Goal: Download file/media

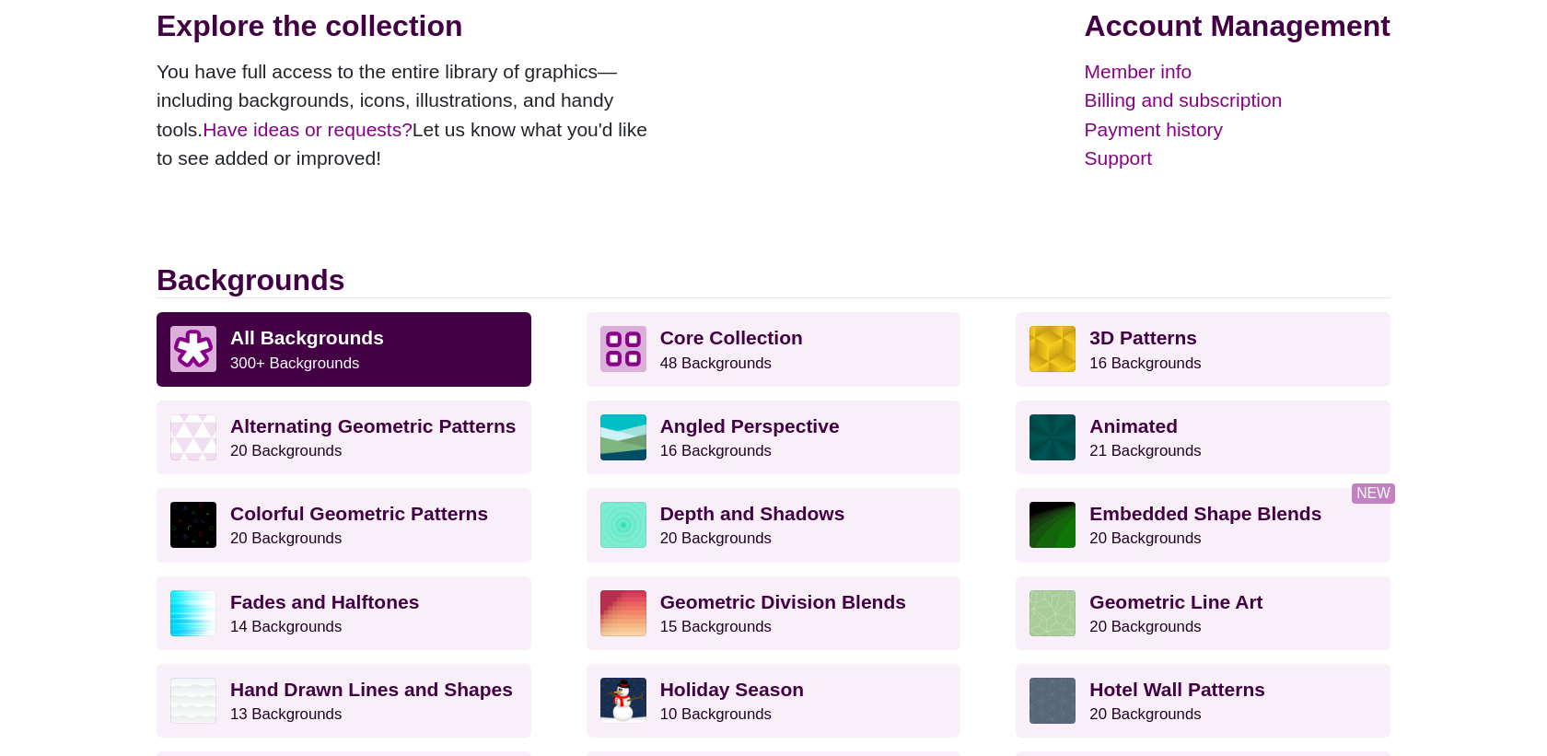
scroll to position [927, 0]
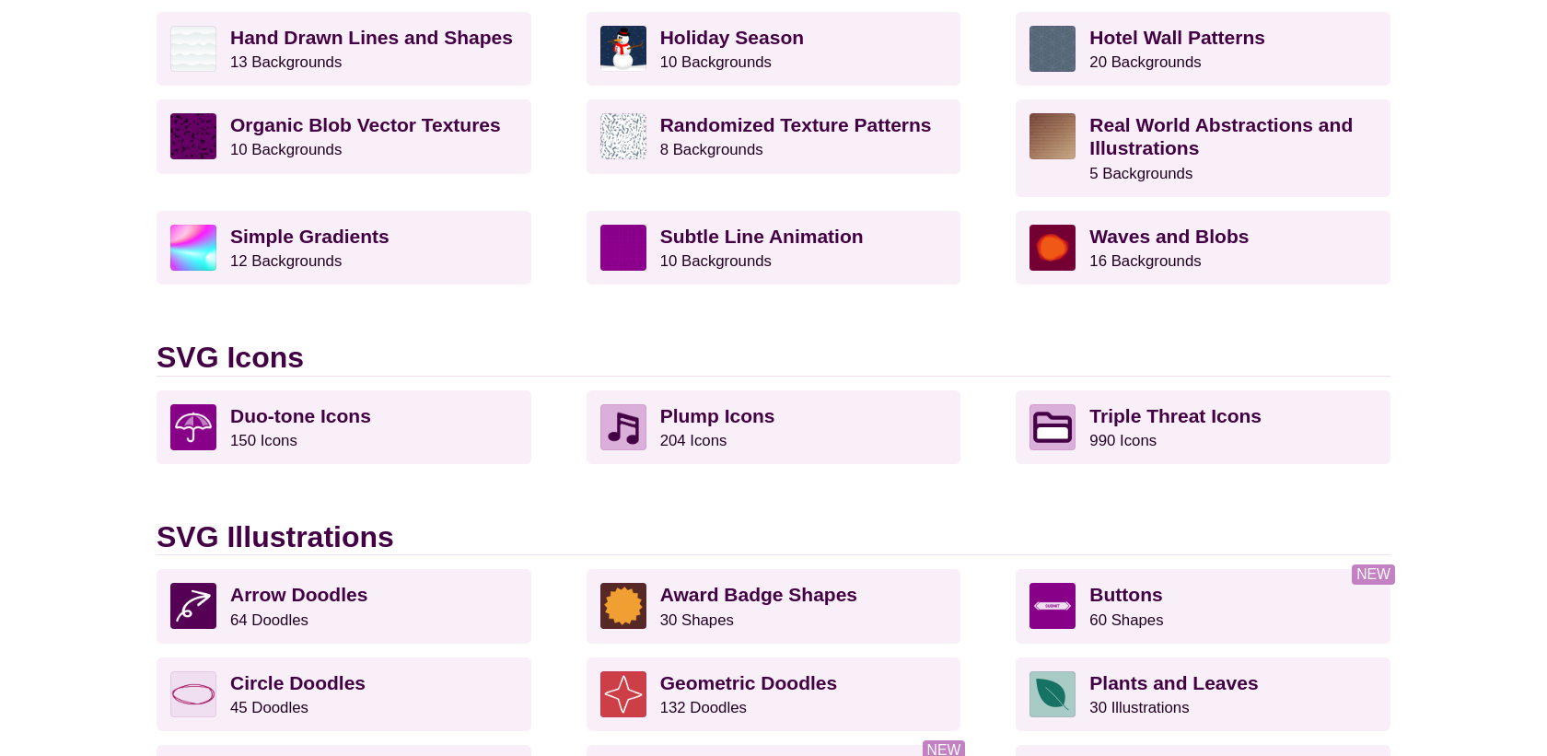
click at [32, 513] on div "Member Dashboard Explore the collection You have full access to the entire libr…" at bounding box center [773, 423] width 1547 height 2517
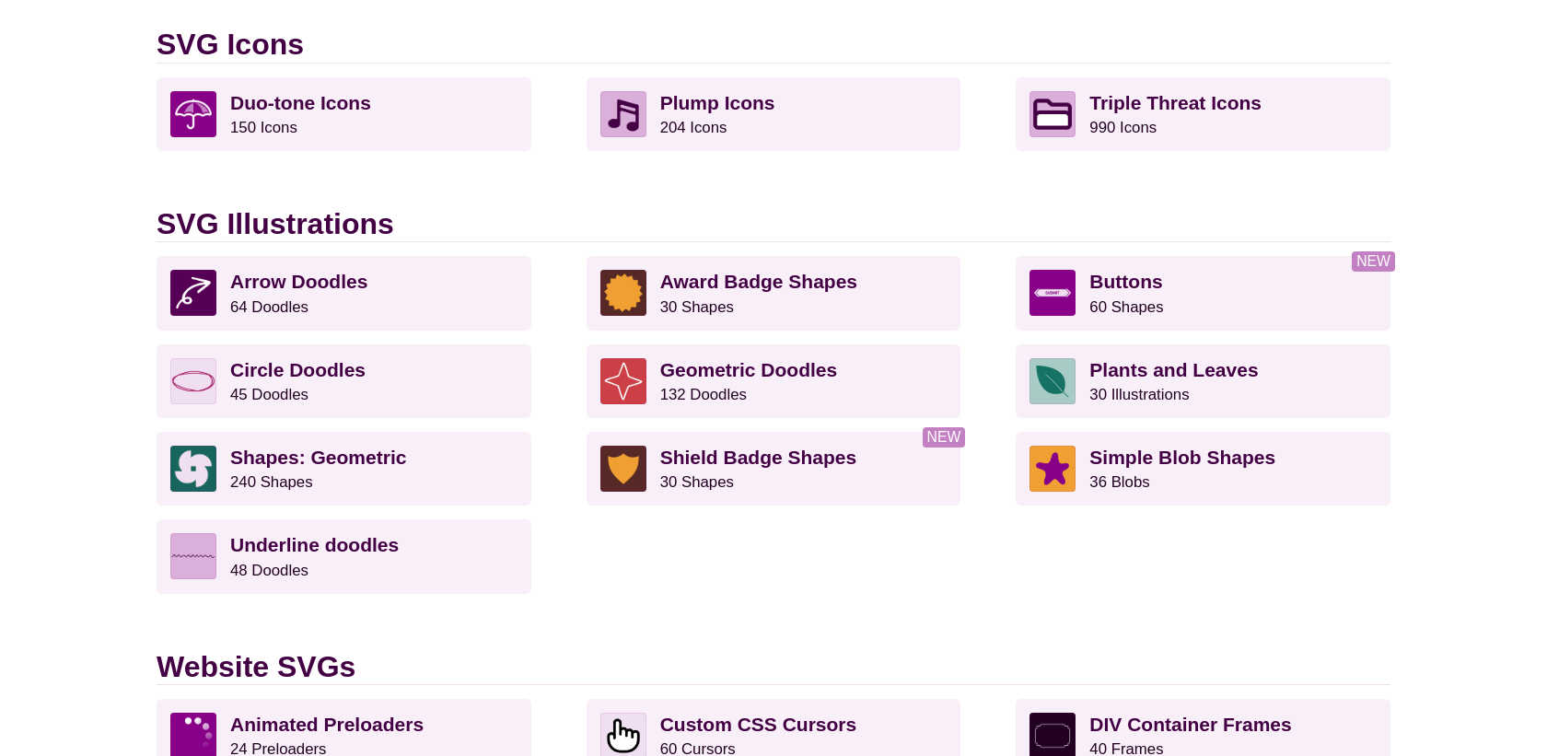
scroll to position [1242, 0]
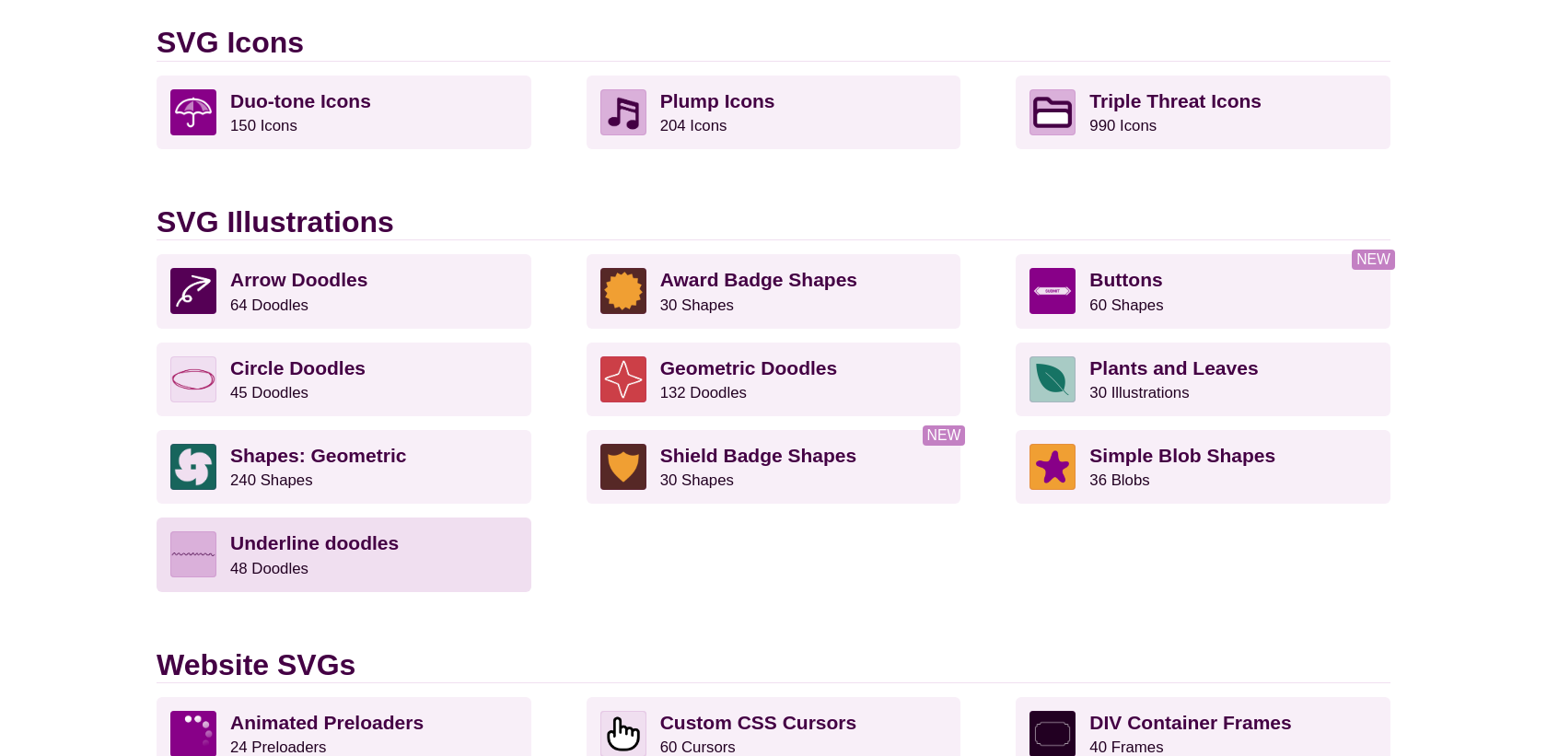
click at [298, 547] on strong "Underline doodles" at bounding box center [314, 542] width 169 height 21
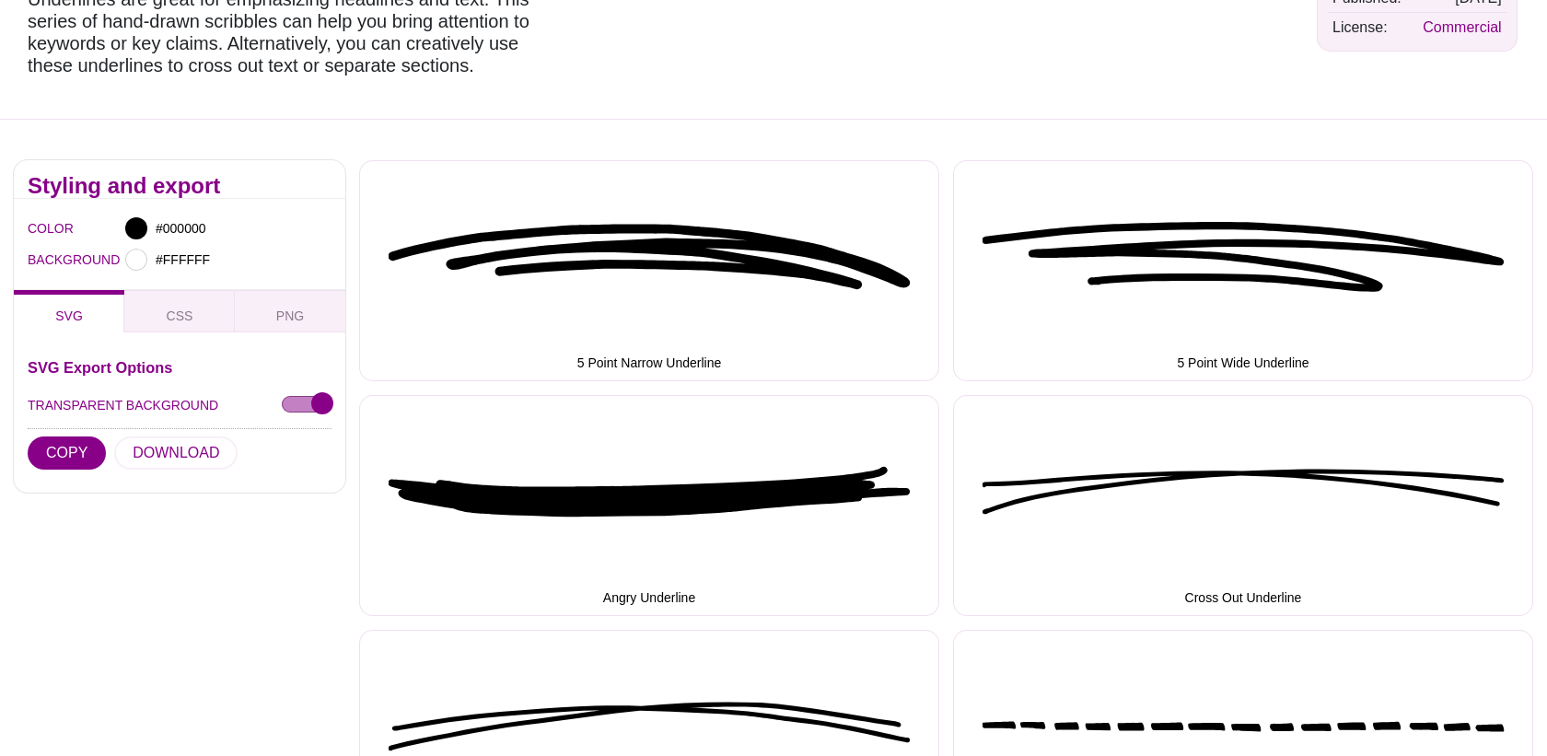
scroll to position [204, 0]
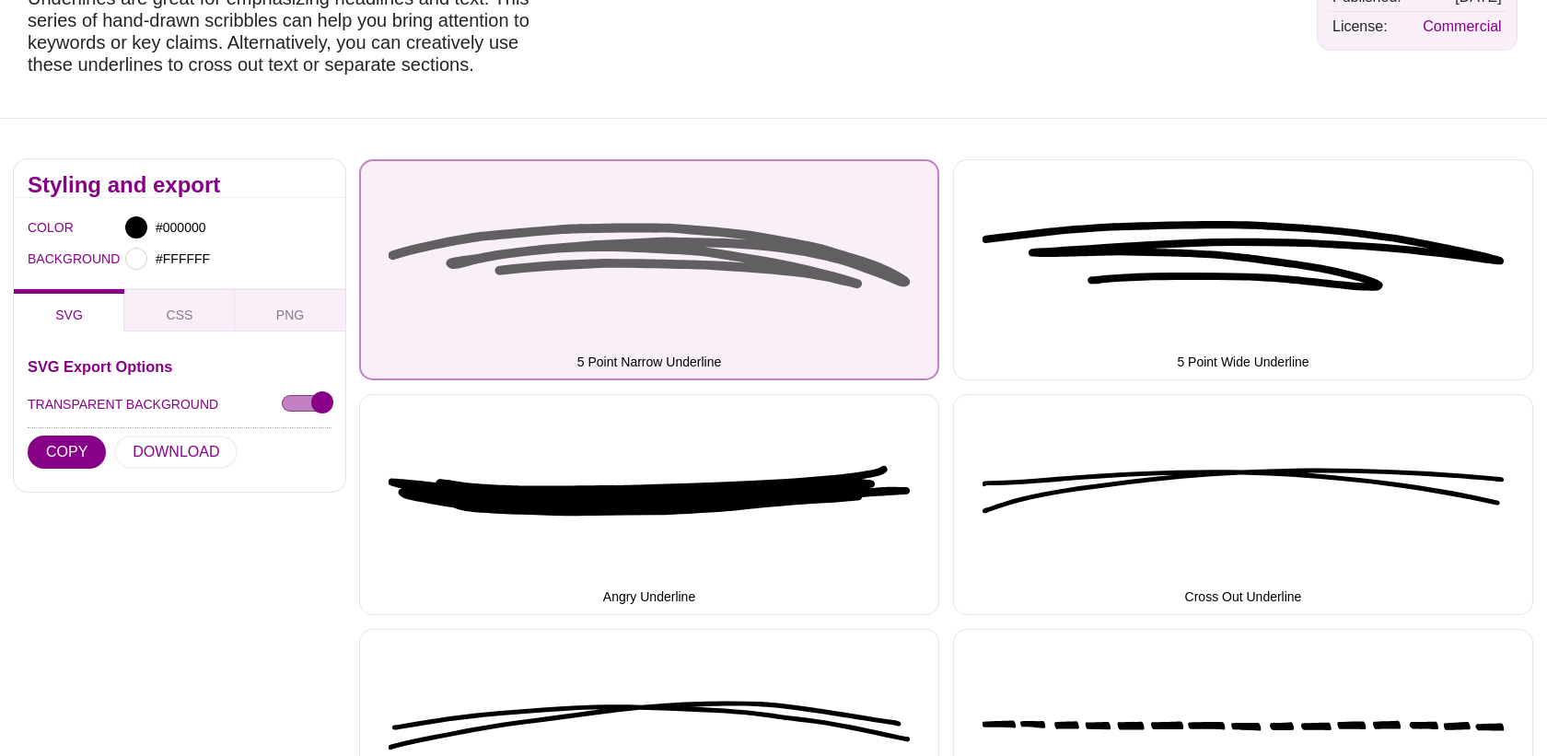
click at [703, 257] on button "5 Point Narrow Underline" at bounding box center [649, 269] width 580 height 221
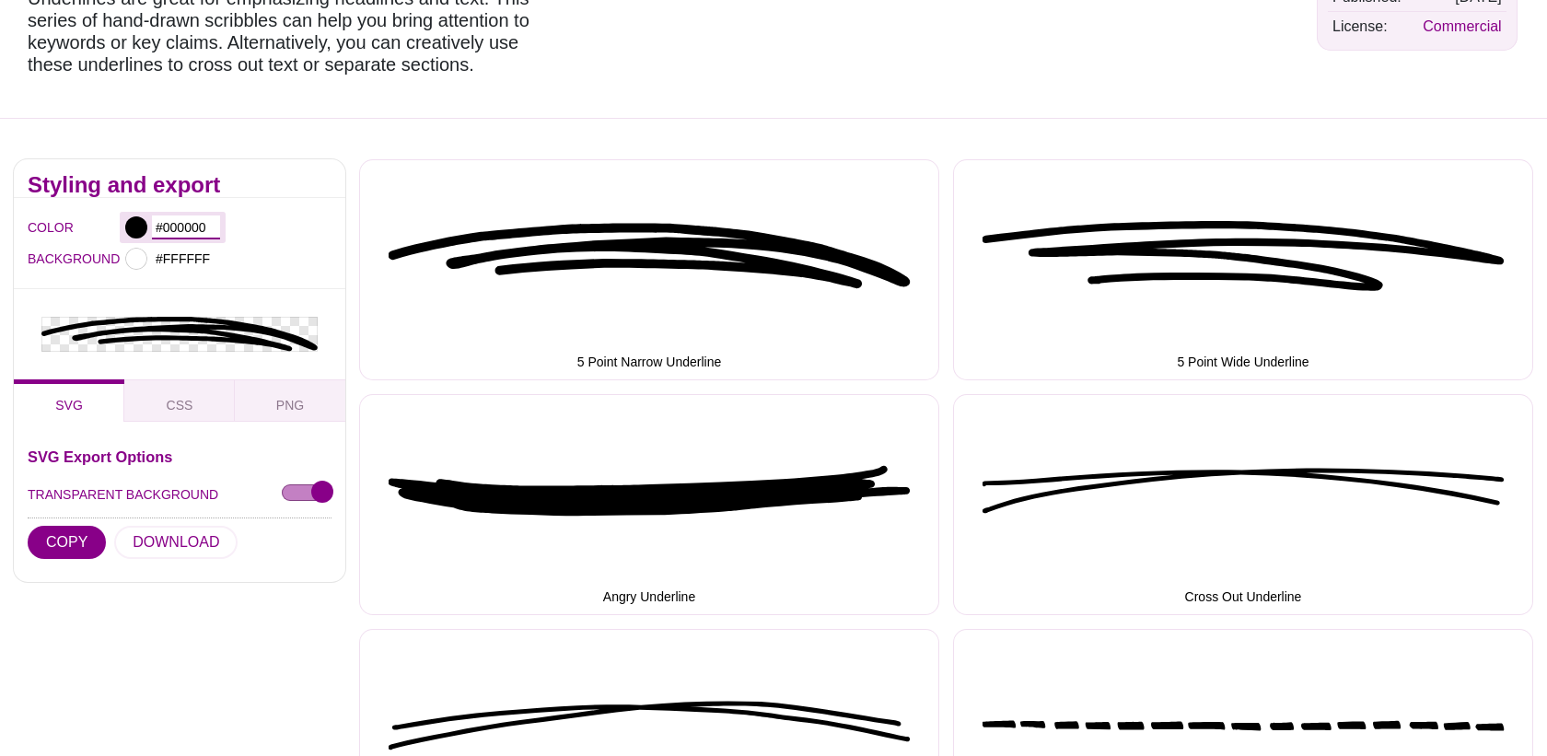
click at [165, 220] on input "#000000" at bounding box center [186, 228] width 68 height 24
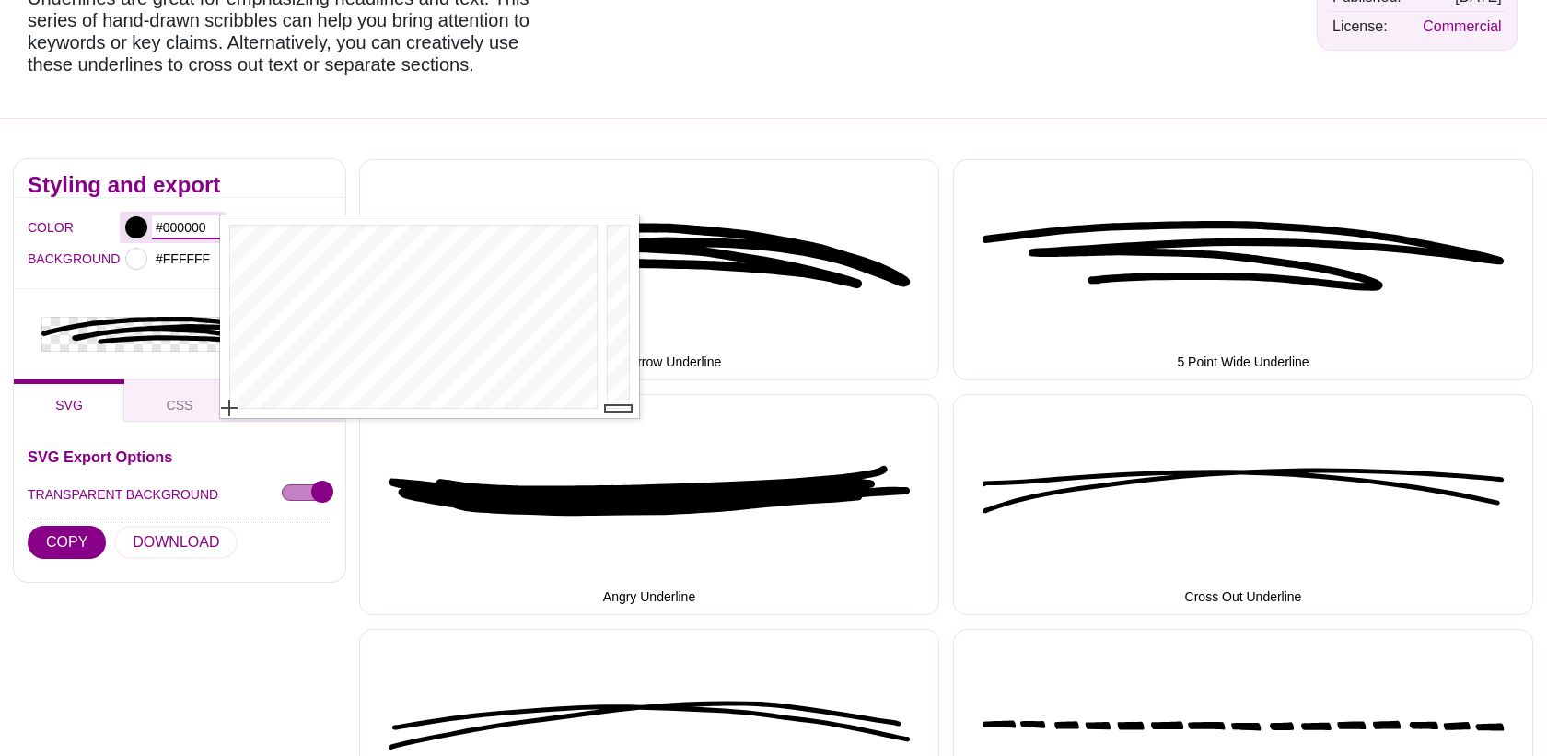
click at [165, 220] on input "#000000" at bounding box center [186, 228] width 68 height 24
paste input "✅ Picotements d’efficacité ✅ Accélération du rythme de signature ✅ Envie soudai…"
click at [134, 290] on div at bounding box center [180, 334] width 332 height 90
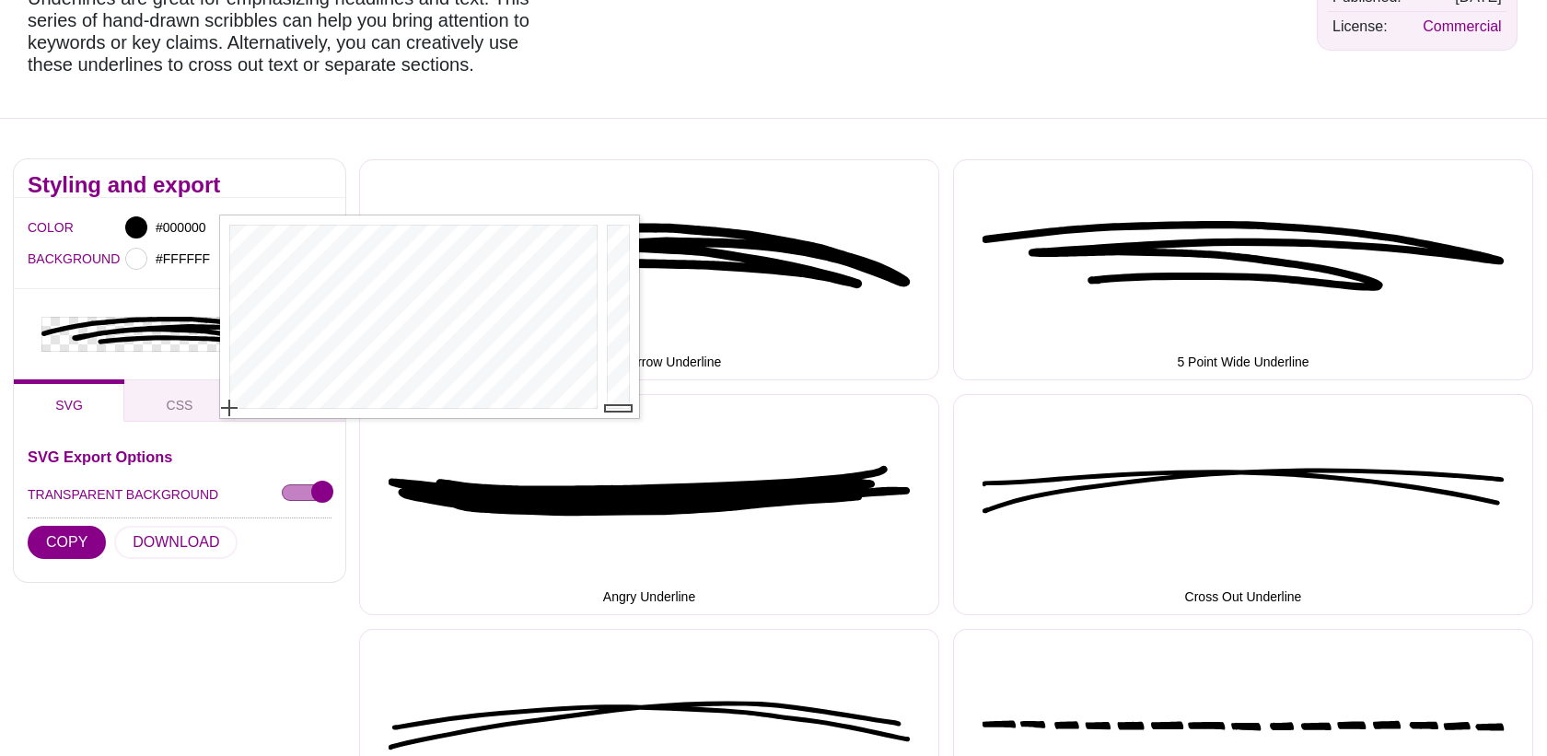
scroll to position [0, 0]
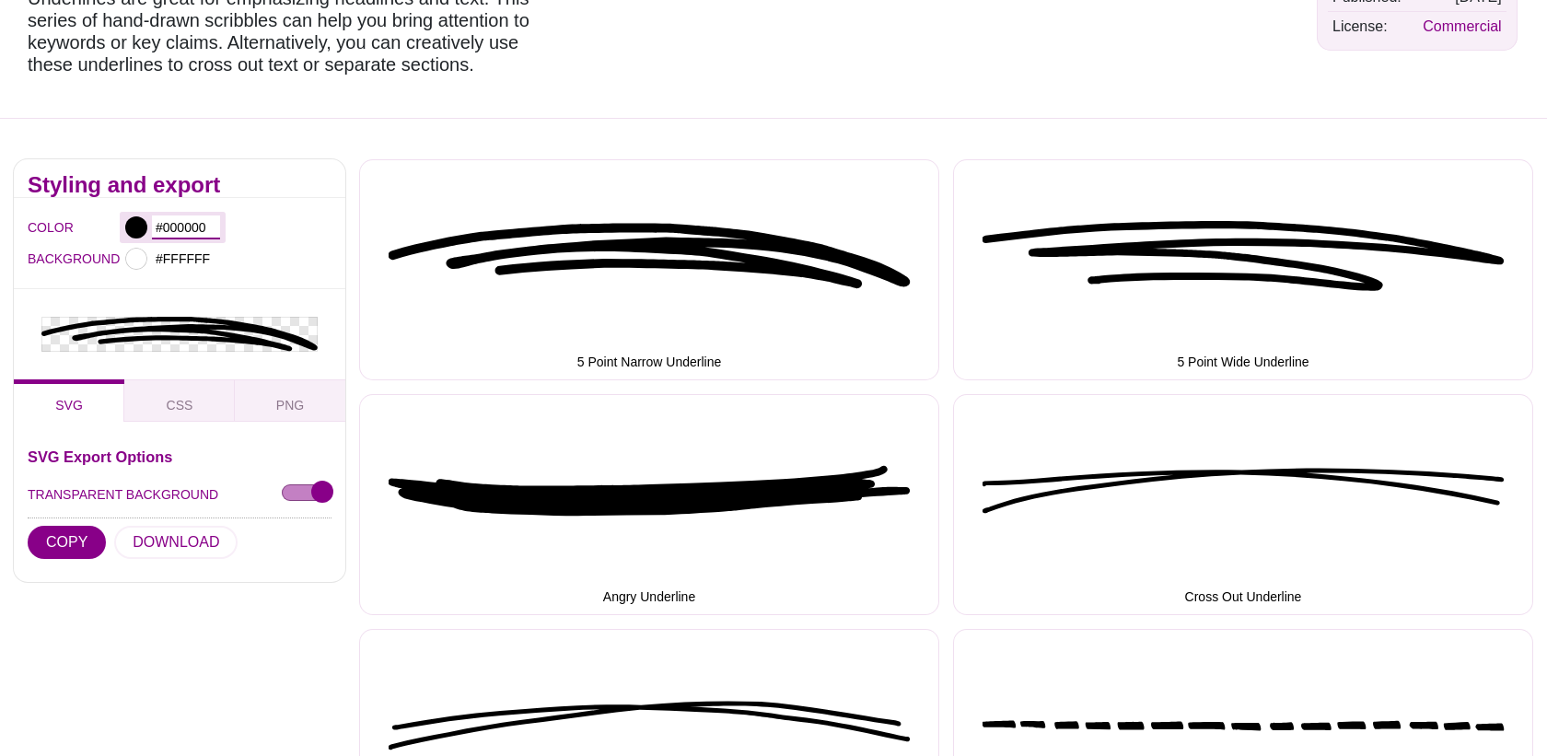
click at [186, 224] on input "#000000" at bounding box center [186, 228] width 68 height 24
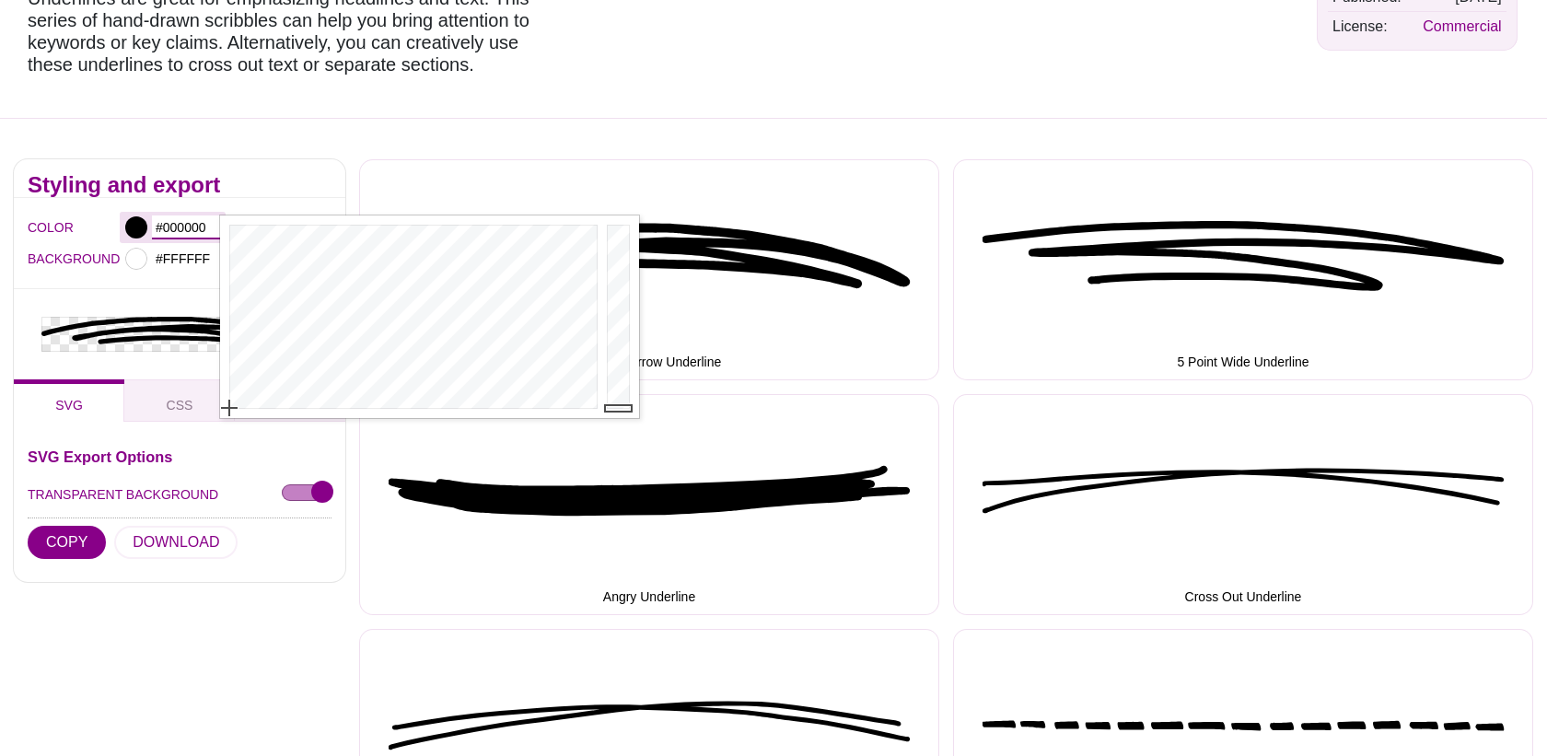
click at [186, 224] on input "#000000" at bounding box center [186, 228] width 68 height 24
paste input "ef4345"
type input "#EF4345"
click at [250, 183] on h2 "Styling and export" at bounding box center [180, 185] width 304 height 15
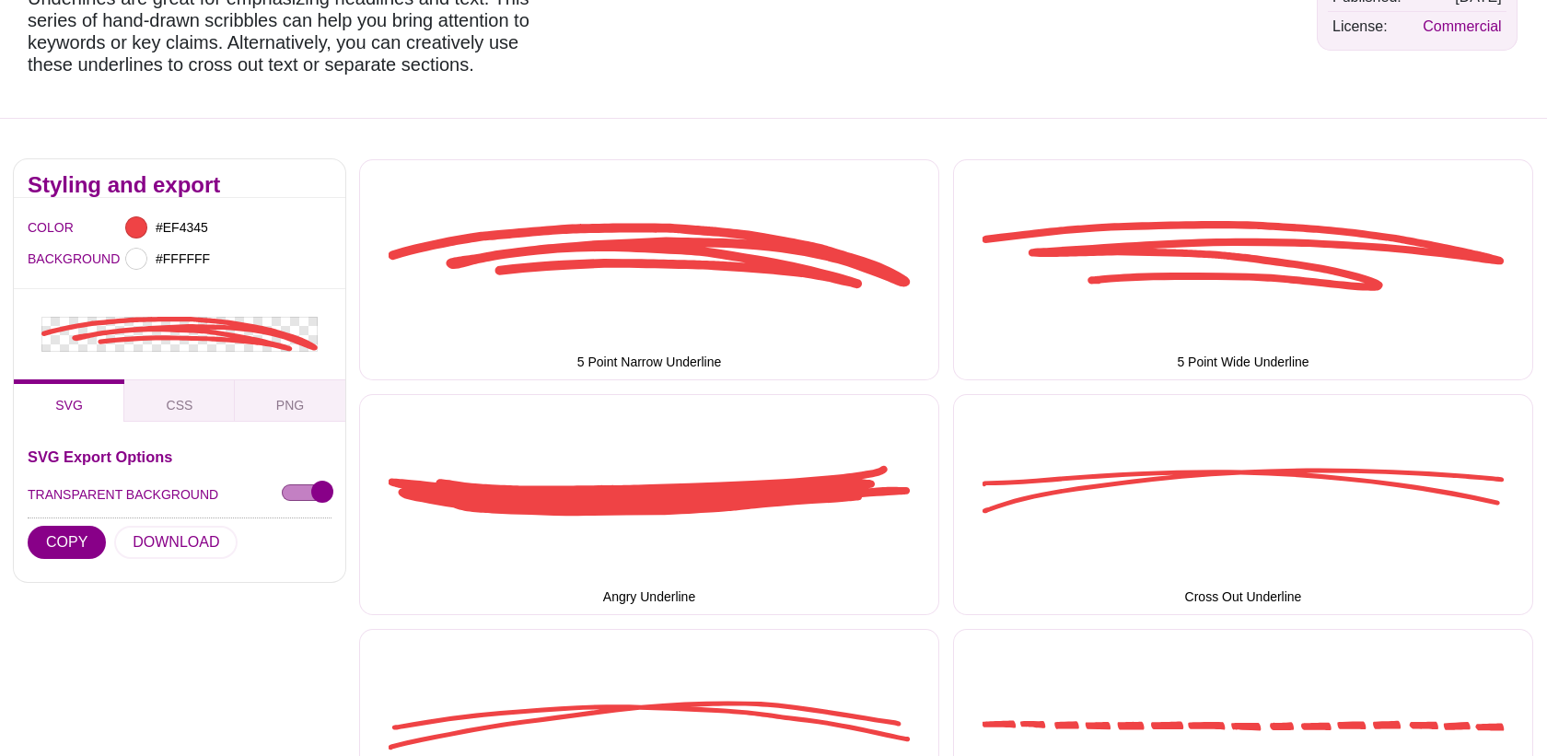
scroll to position [261, 0]
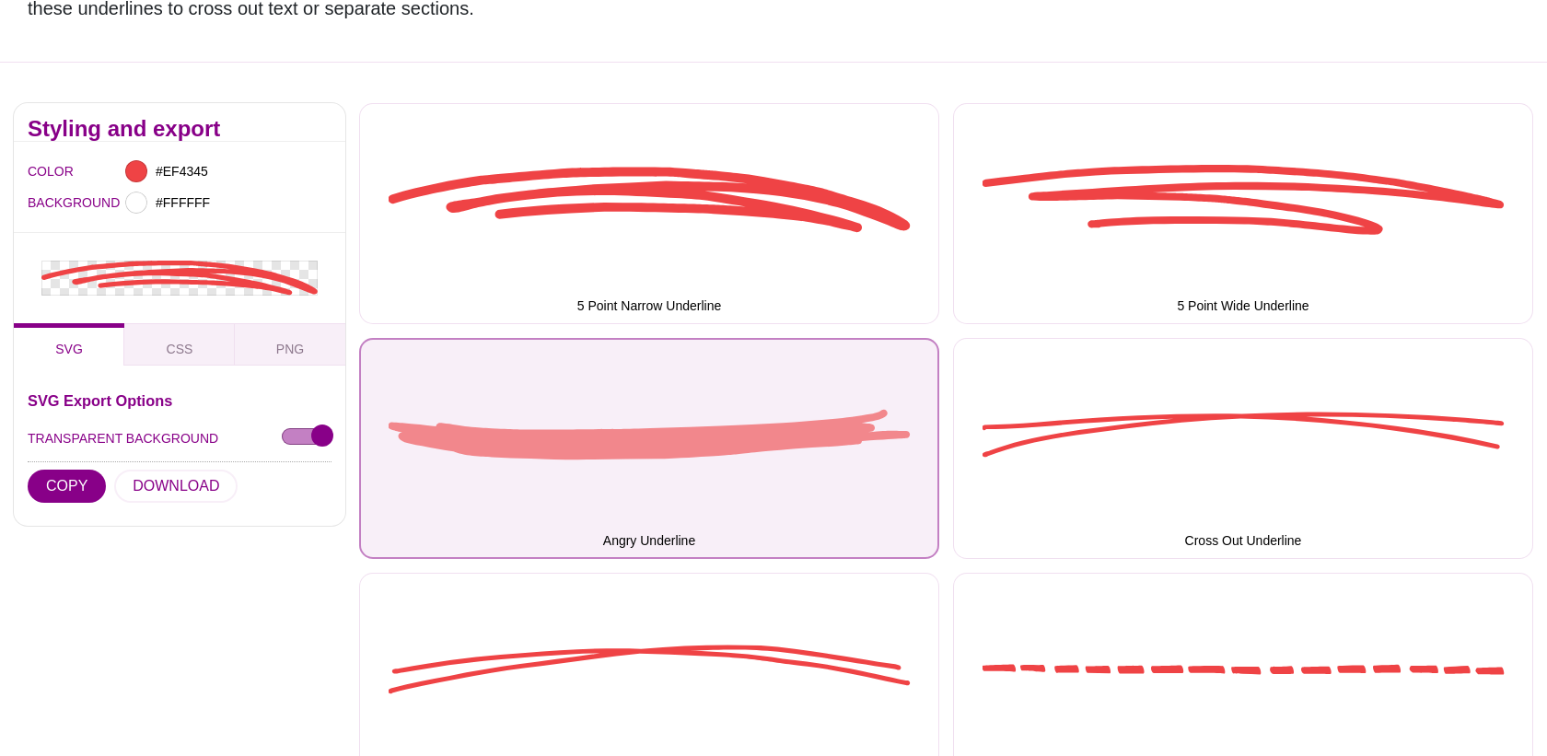
click at [532, 447] on button "Angry Underline" at bounding box center [649, 448] width 580 height 221
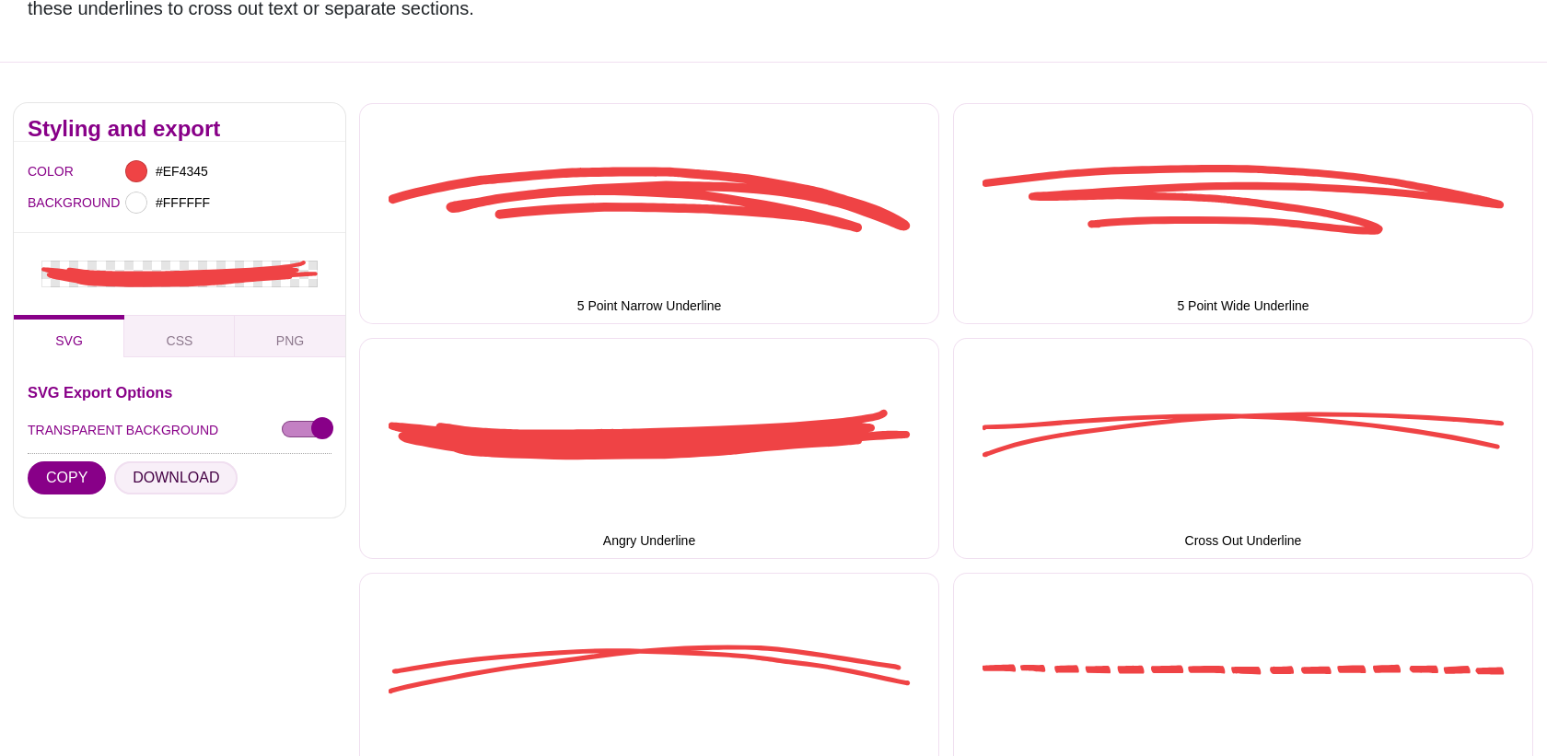
click at [165, 482] on button "DOWNLOAD" at bounding box center [175, 477] width 123 height 33
